Goal: Check status: Check status

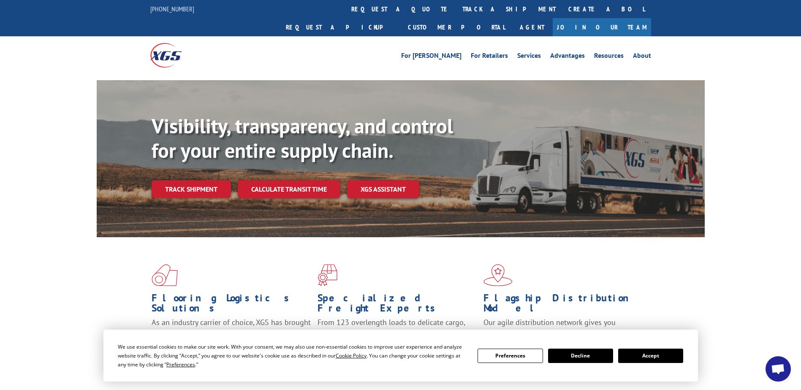
click at [660, 357] on button "Accept" at bounding box center [650, 356] width 65 height 14
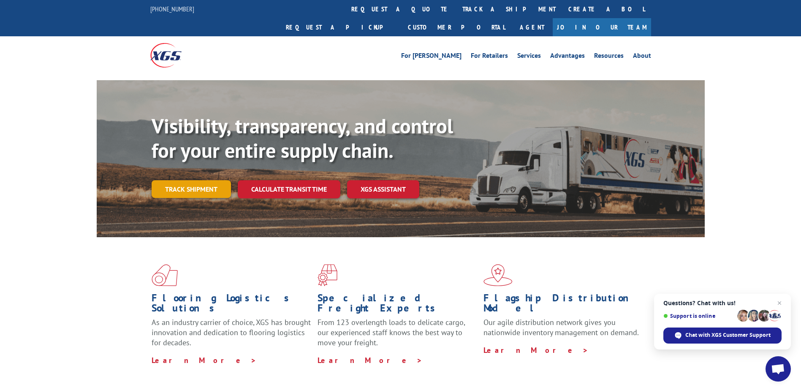
click at [194, 180] on link "Track shipment" at bounding box center [191, 189] width 79 height 18
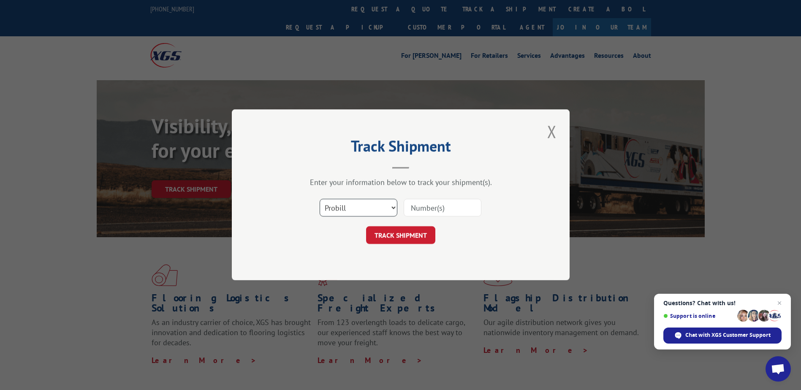
click at [387, 214] on select "Select category... Probill BOL PO" at bounding box center [359, 208] width 78 height 18
select select "po"
click at [320, 199] on select "Select category... Probill BOL PO" at bounding box center [359, 208] width 78 height 18
click at [454, 207] on input at bounding box center [443, 208] width 78 height 18
type input "073125"
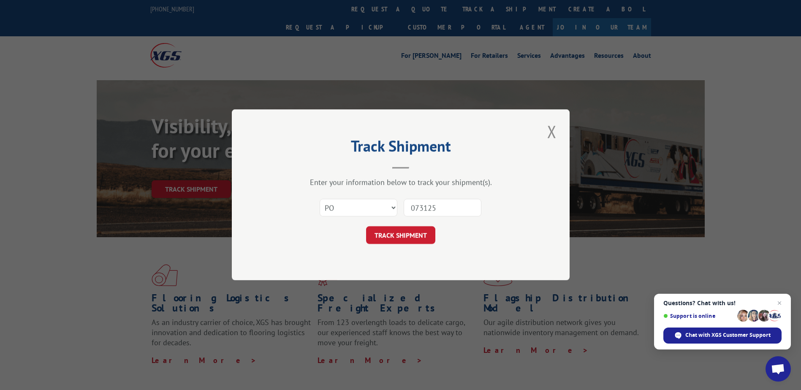
click button "TRACK SHIPMENT" at bounding box center [400, 236] width 69 height 18
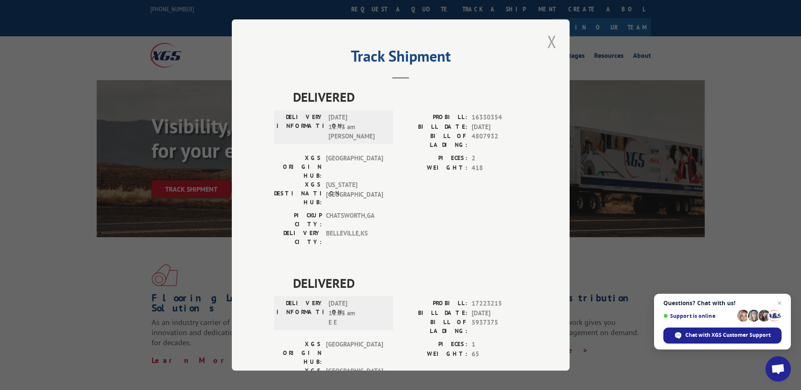
click at [554, 43] on button "Close modal" at bounding box center [552, 41] width 14 height 23
